Goal: Find specific page/section: Find specific page/section

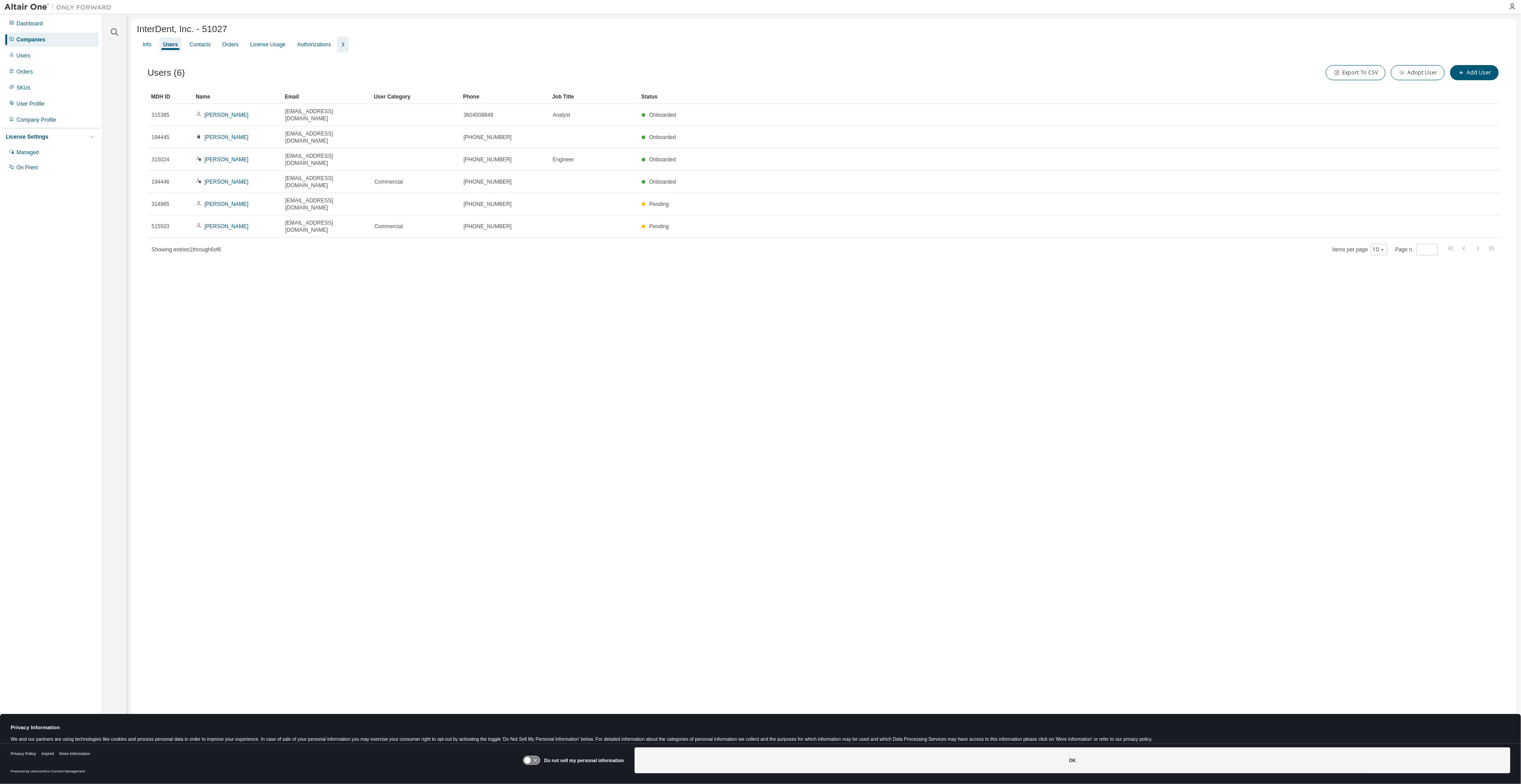
click at [44, 39] on div "Companies" at bounding box center [31, 40] width 29 height 7
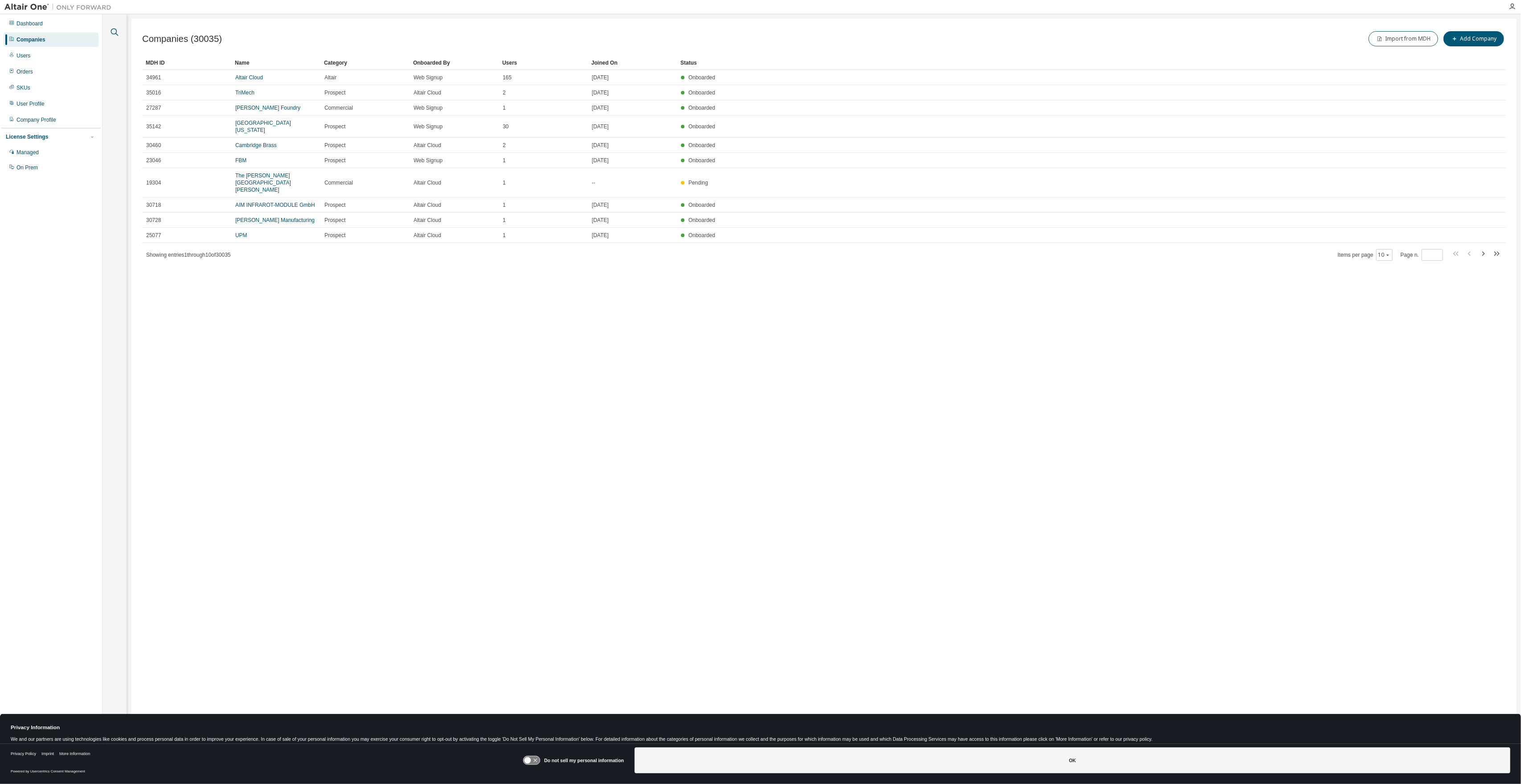
click at [113, 34] on icon "button" at bounding box center [115, 32] width 11 height 11
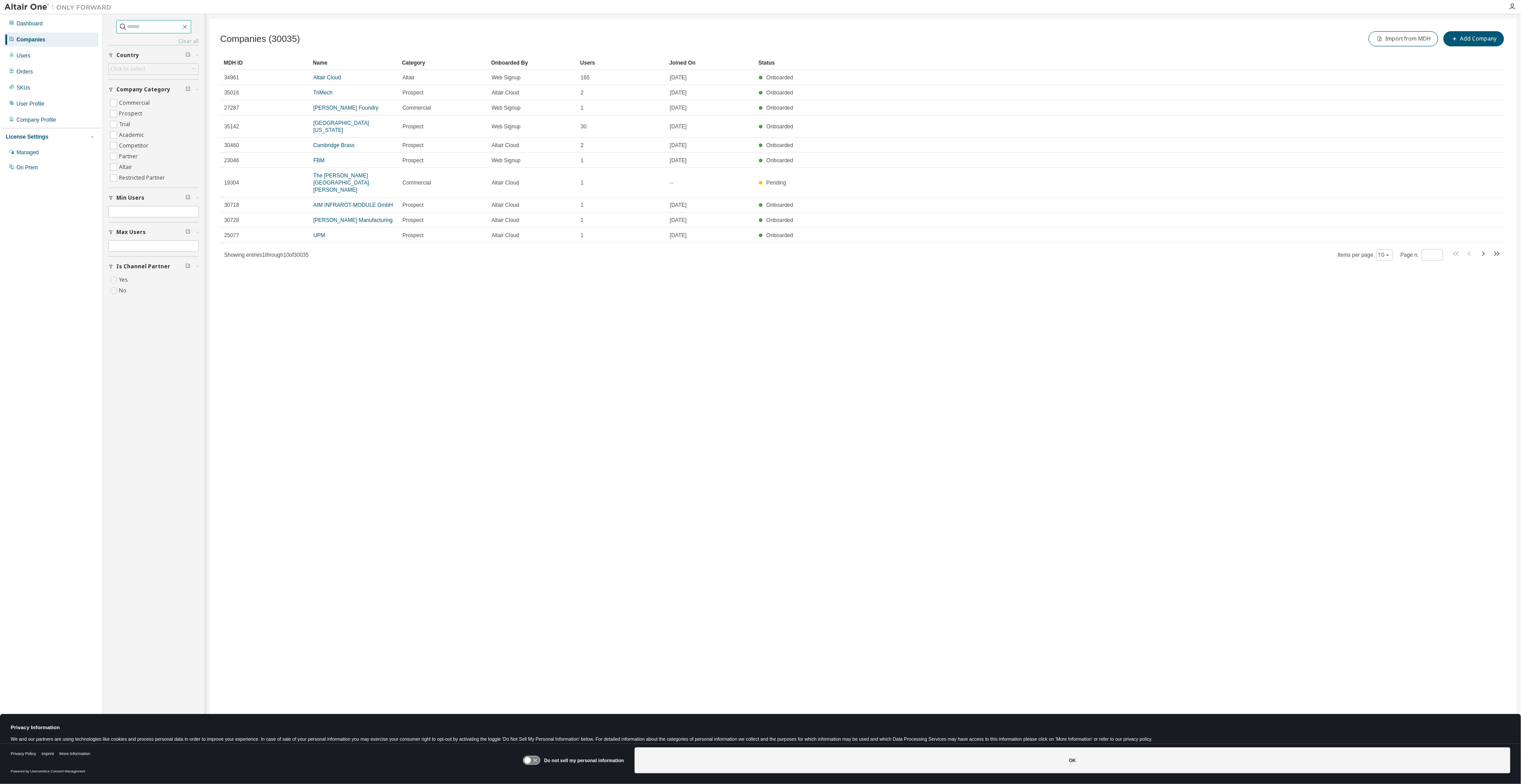
click at [128, 32] on span at bounding box center [154, 27] width 75 height 14
click at [128, 30] on input "text" at bounding box center [154, 27] width 54 height 9
type input "********"
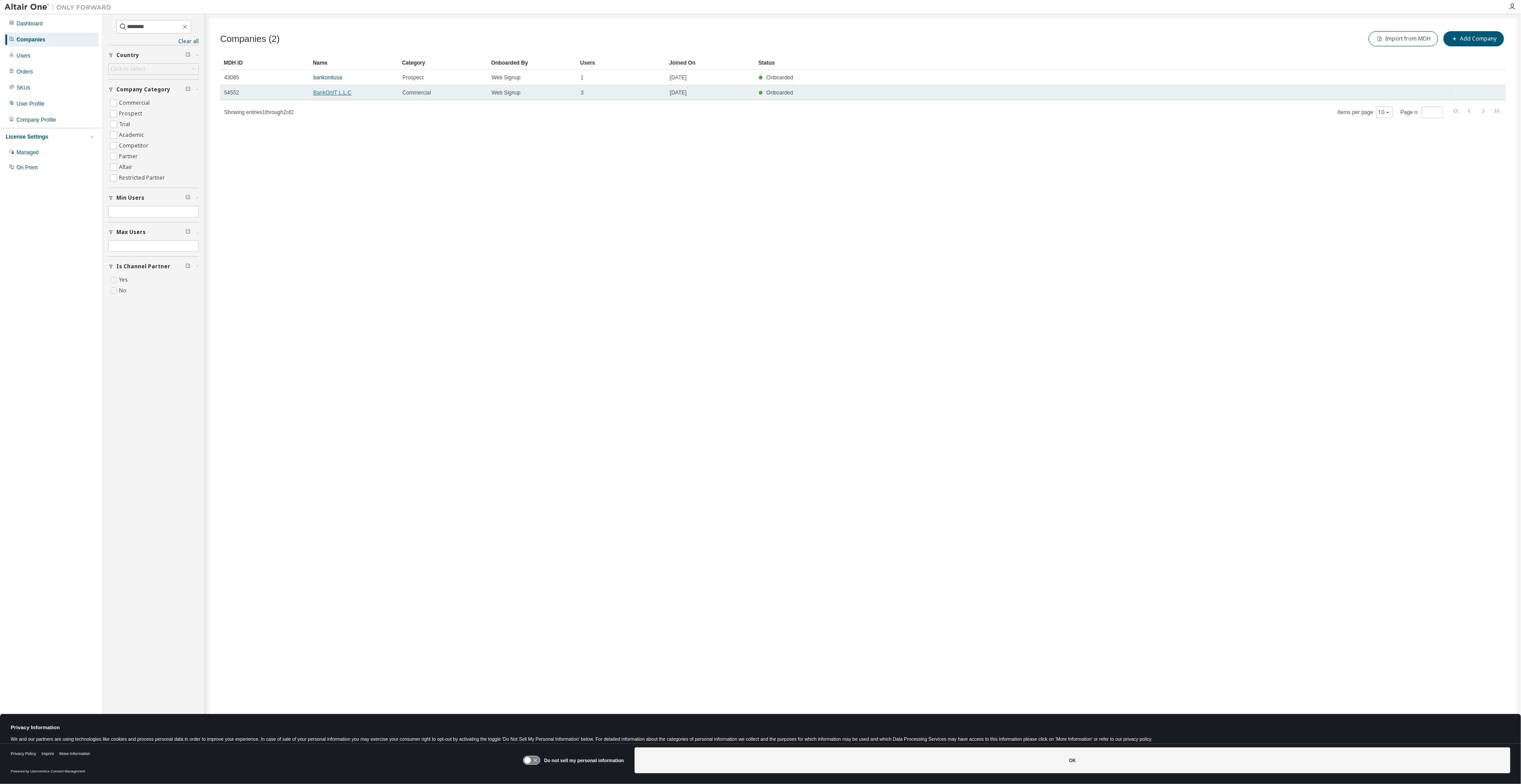
click at [325, 95] on link "BankOnIT L.L.C" at bounding box center [332, 93] width 38 height 6
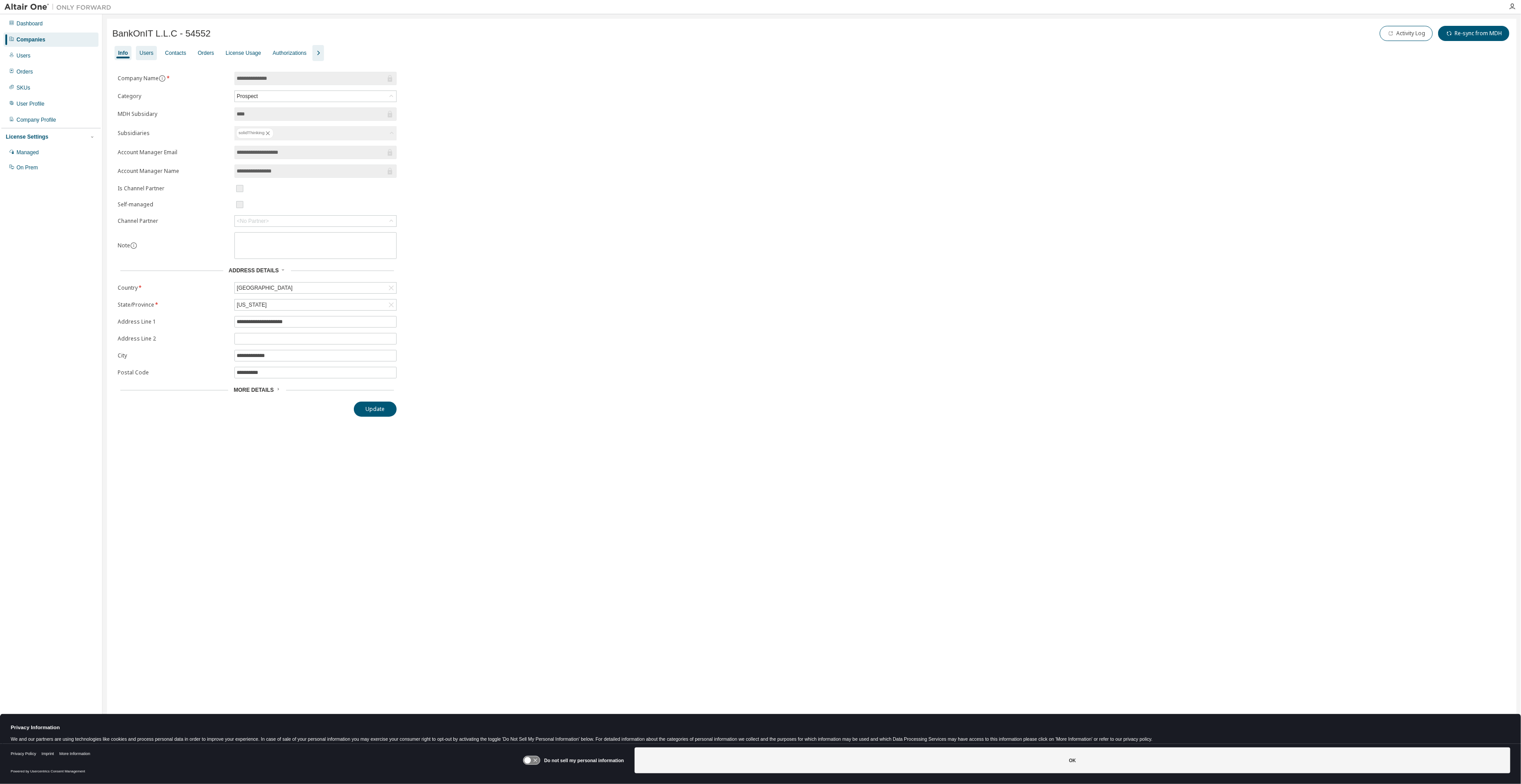
click at [149, 54] on div "Users" at bounding box center [146, 53] width 14 height 7
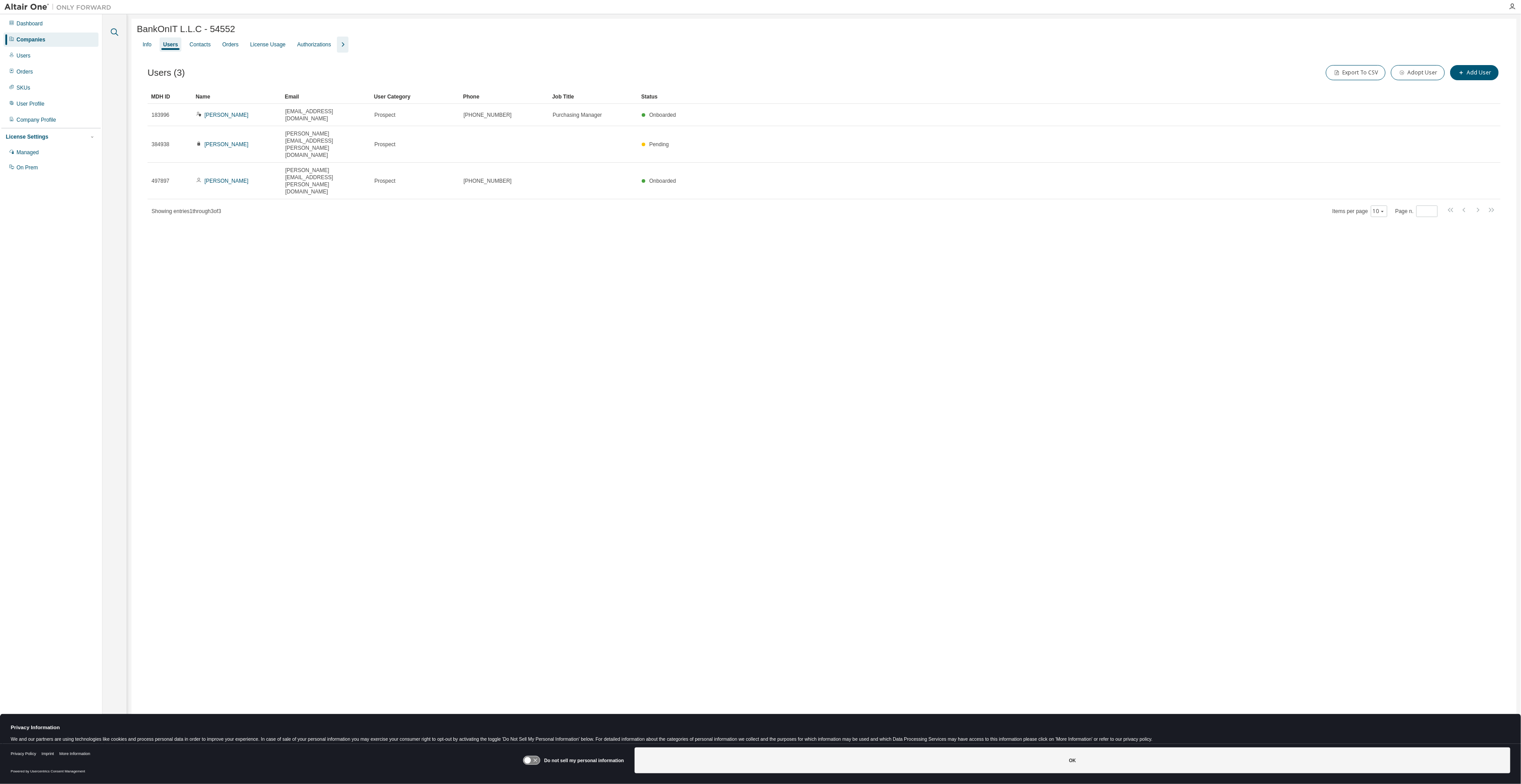
click at [116, 34] on icon "button" at bounding box center [115, 32] width 8 height 8
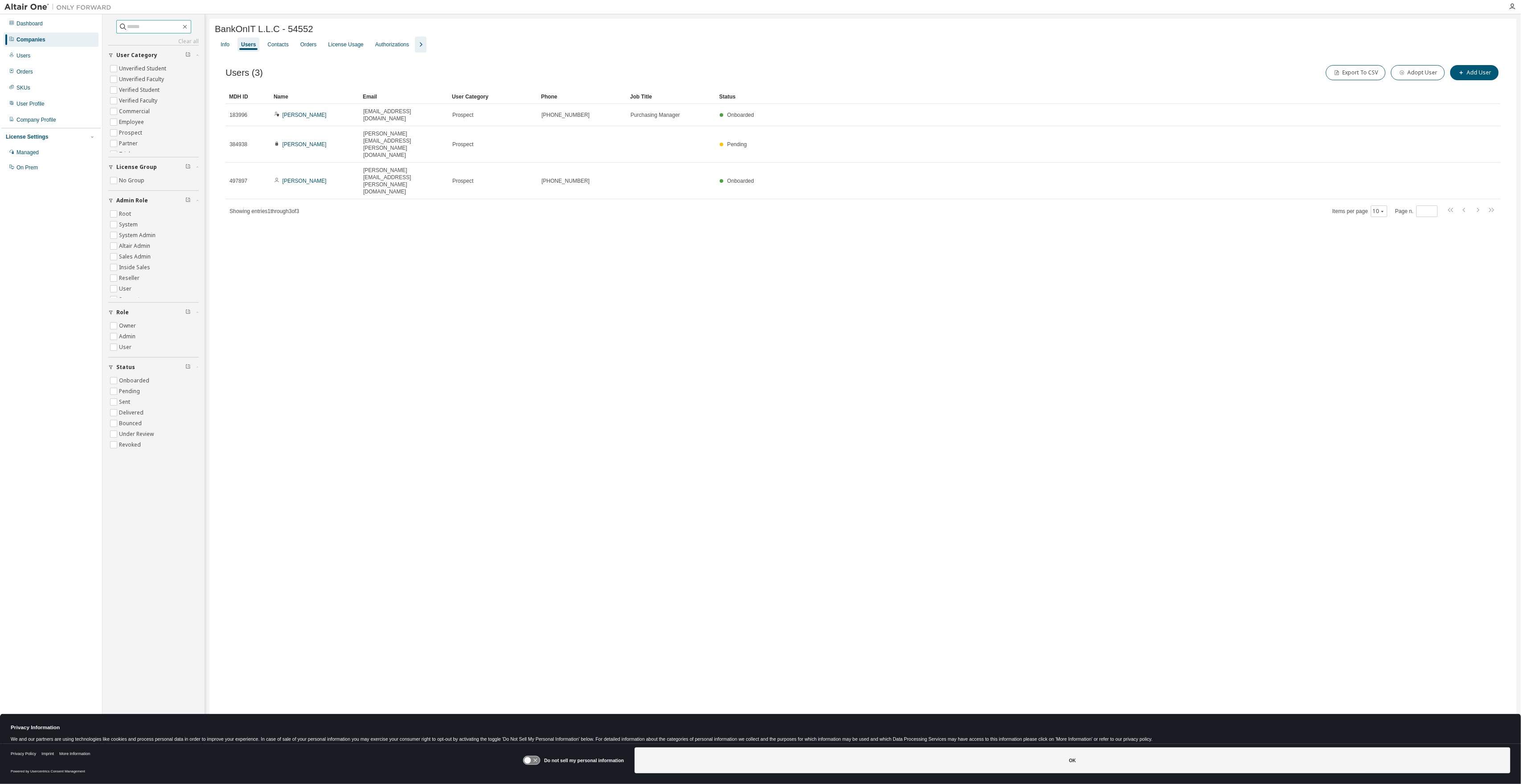
click at [145, 26] on input "text" at bounding box center [154, 27] width 54 height 9
type input "**"
click at [56, 40] on div "Companies" at bounding box center [51, 40] width 95 height 14
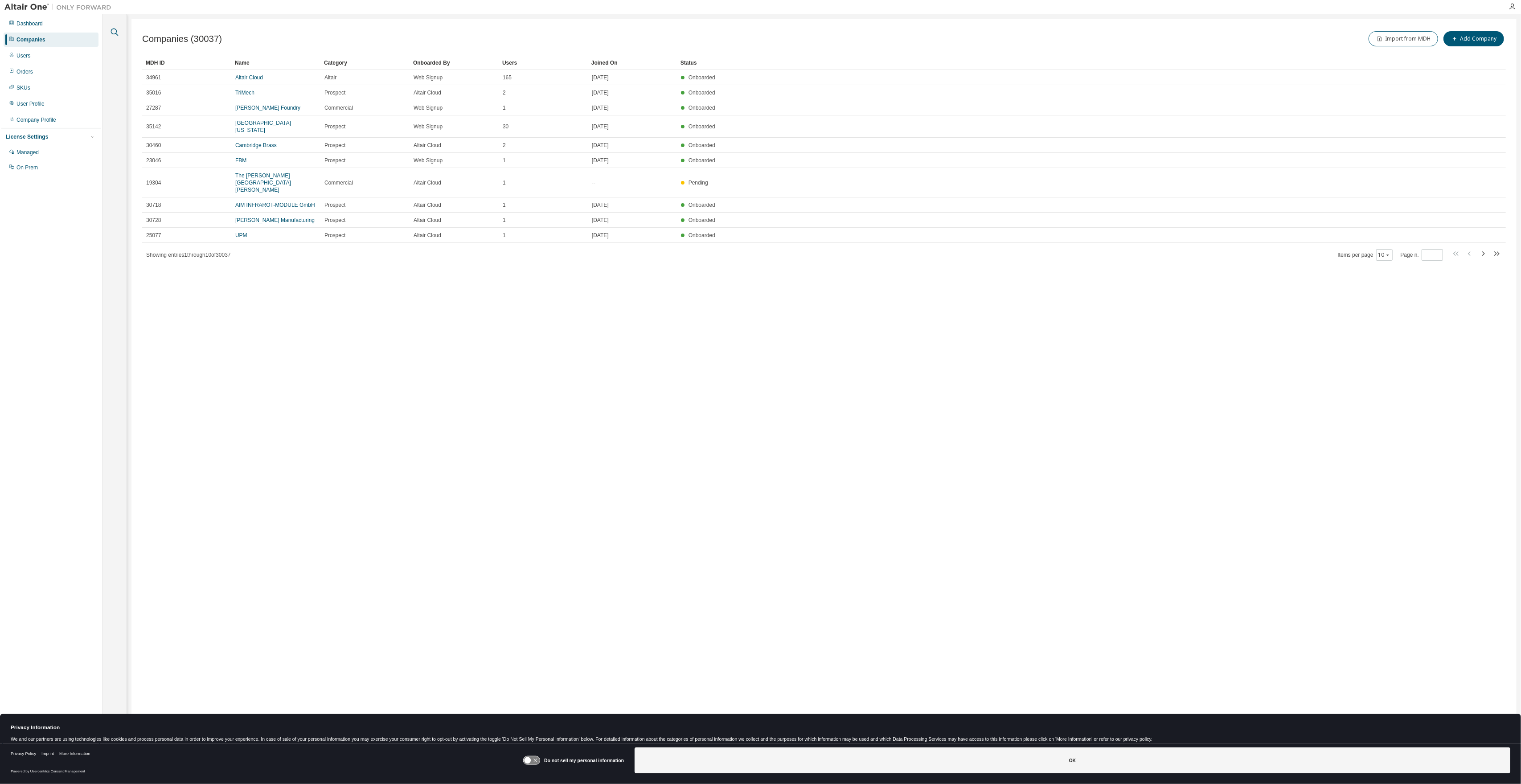
click at [115, 33] on icon "button" at bounding box center [115, 32] width 11 height 11
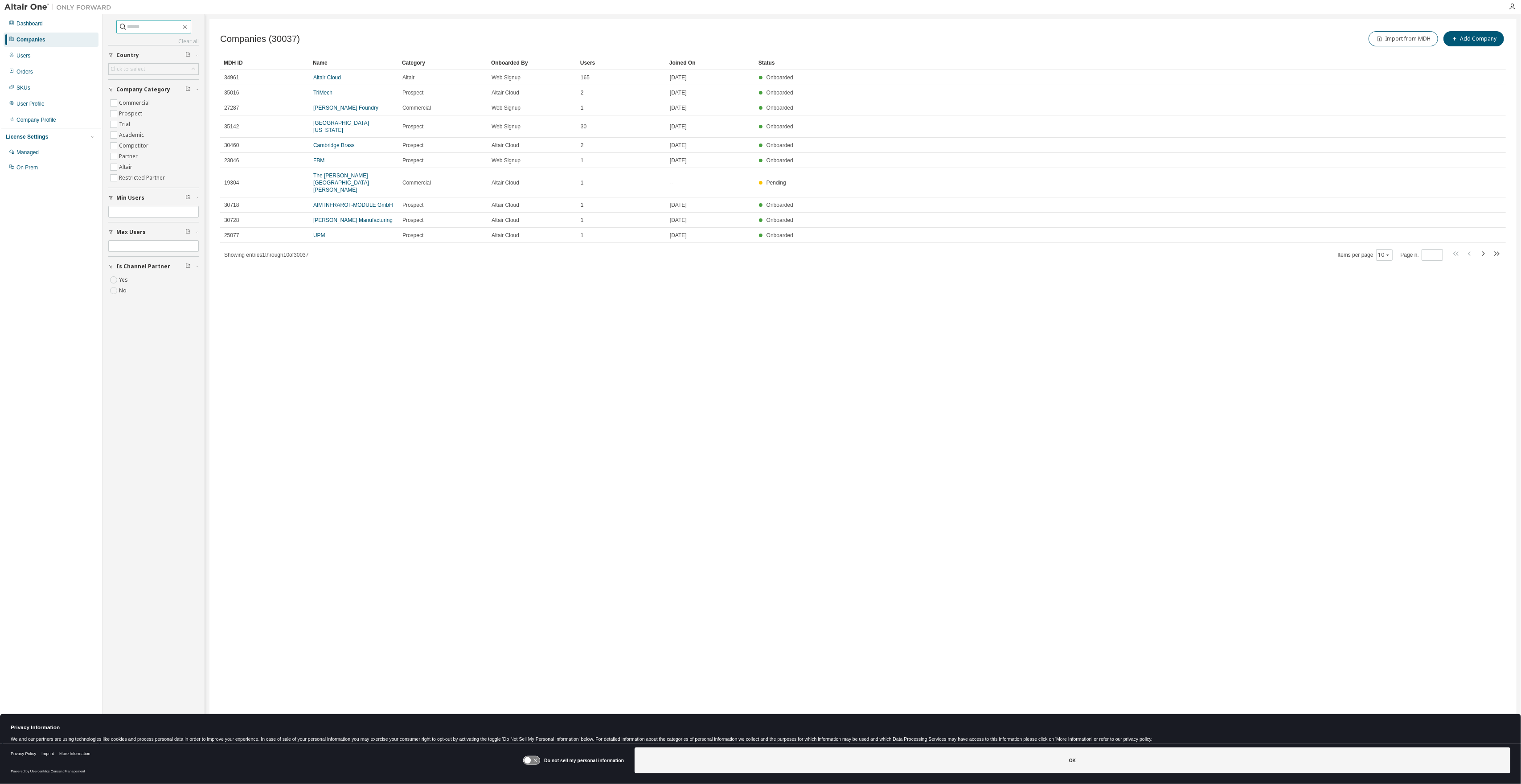
click at [161, 28] on input "text" at bounding box center [154, 27] width 54 height 9
type input "********"
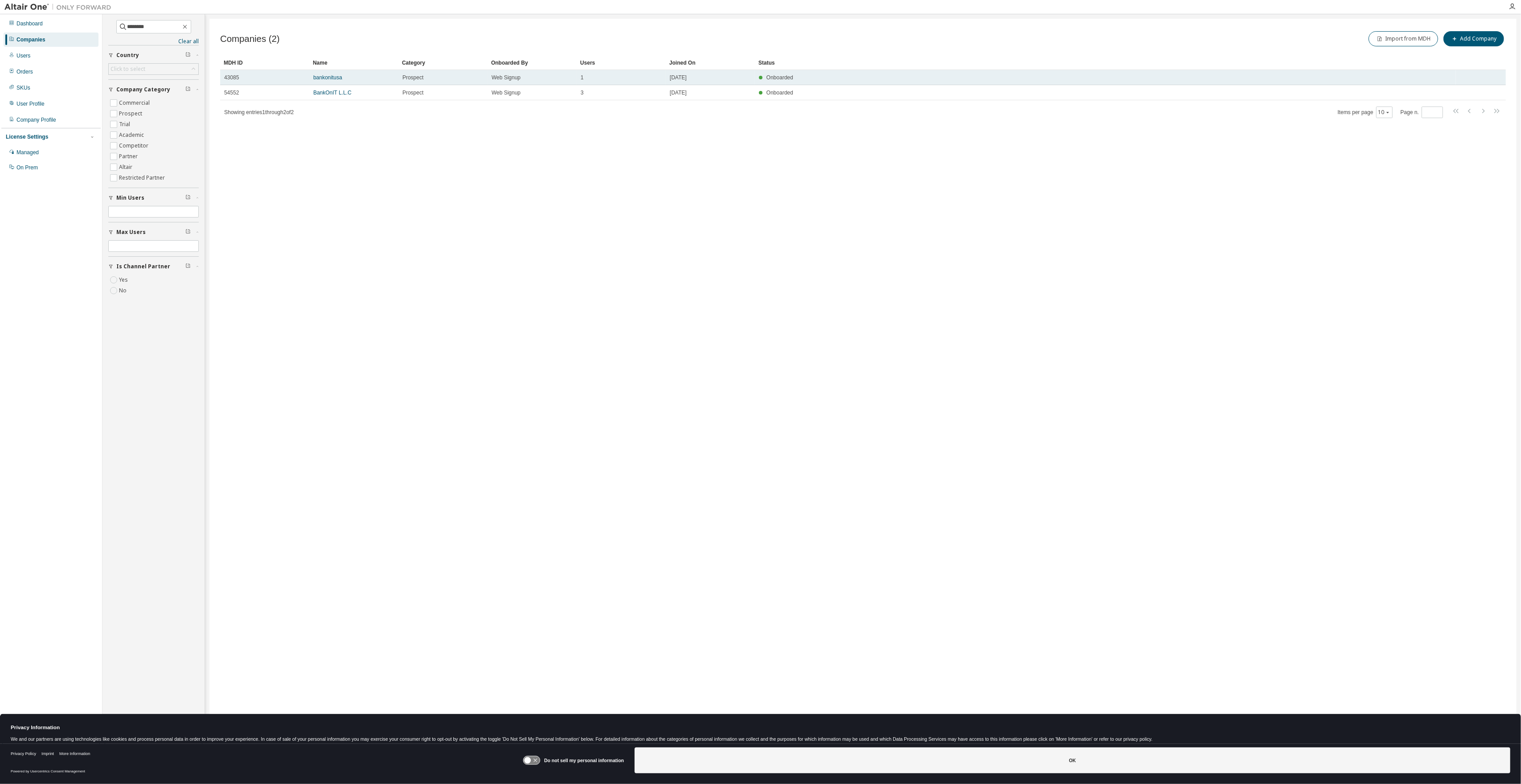
click at [237, 79] on span "43085" at bounding box center [231, 77] width 15 height 7
click at [324, 77] on link "bankonitusa" at bounding box center [328, 77] width 29 height 6
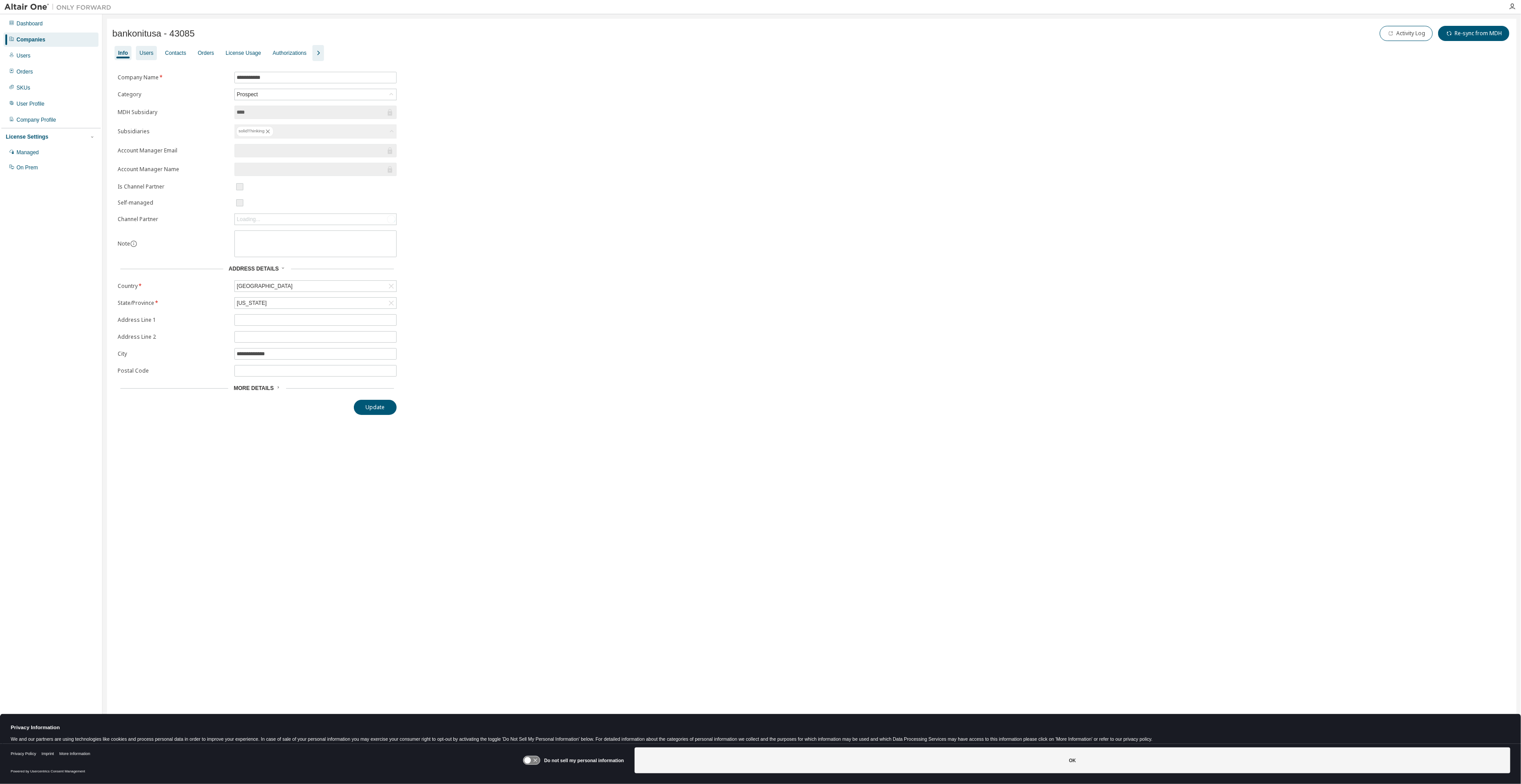
click at [141, 57] on div "Users" at bounding box center [146, 53] width 21 height 14
